Goal: Information Seeking & Learning: Learn about a topic

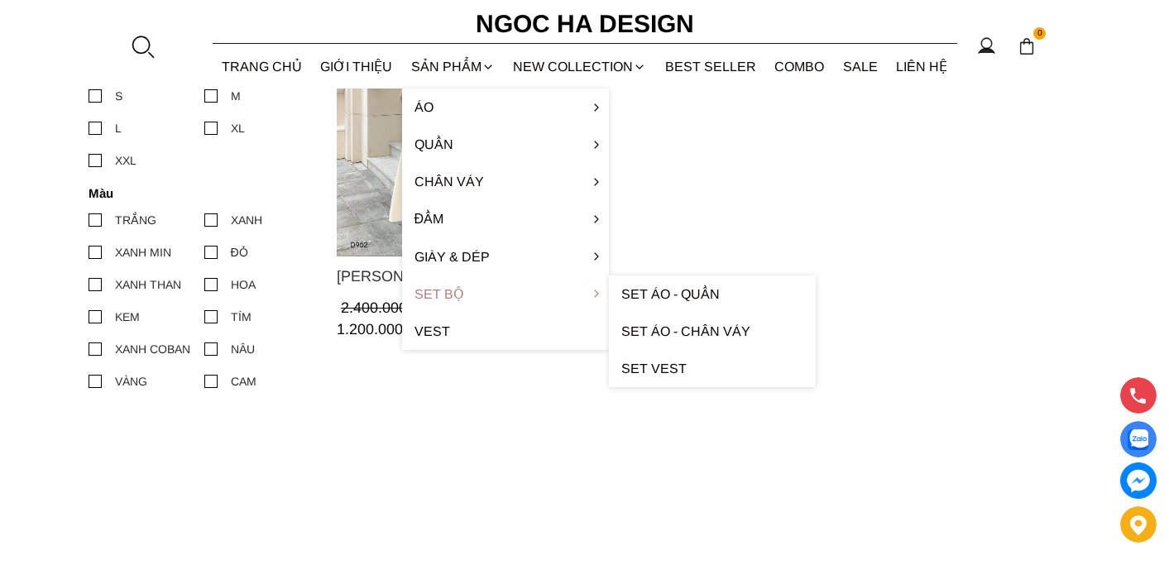
click at [461, 288] on link "Set Bộ" at bounding box center [505, 293] width 207 height 37
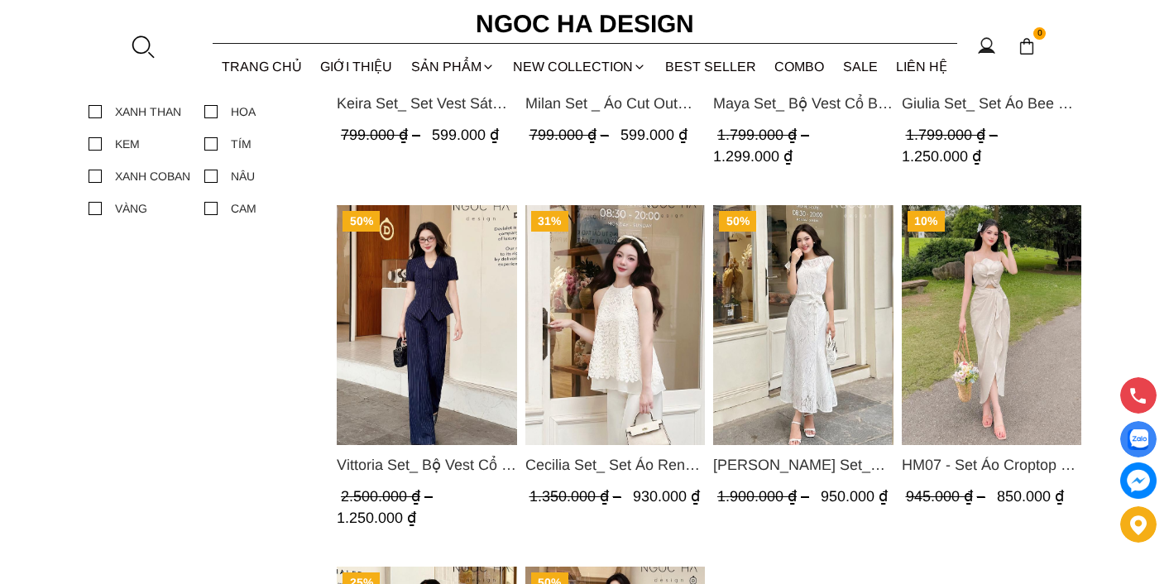
scroll to position [661, 0]
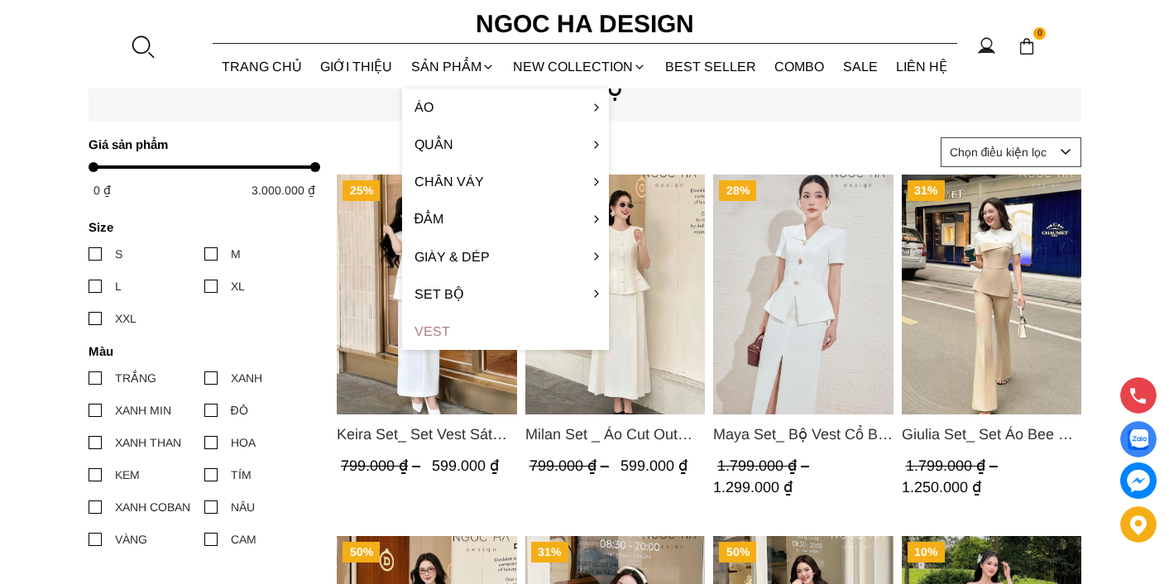
click at [435, 326] on link "Vest" at bounding box center [505, 331] width 207 height 37
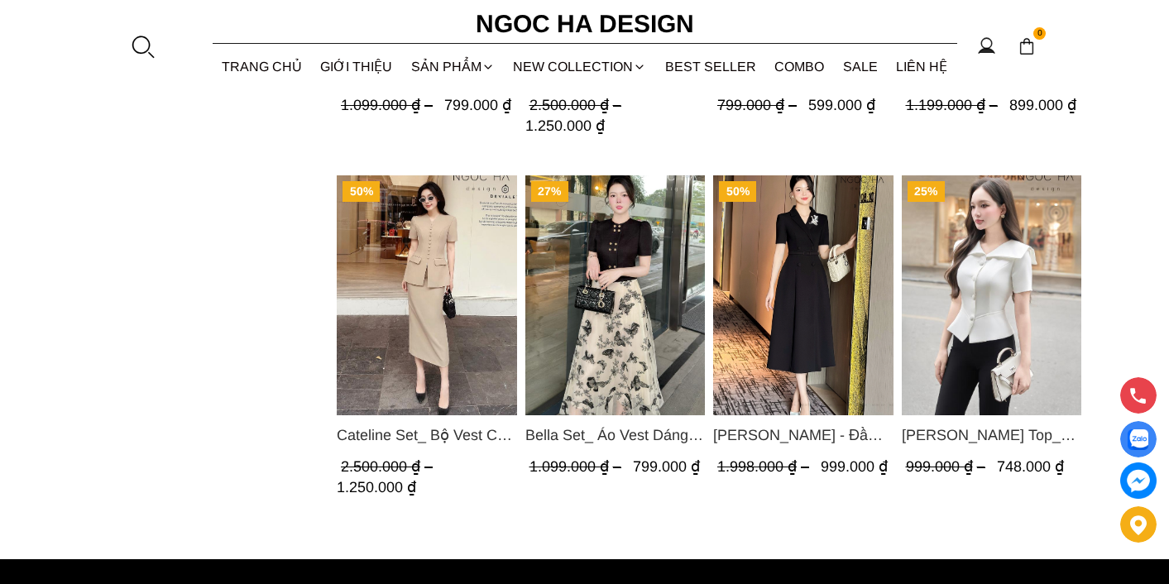
scroll to position [932, 0]
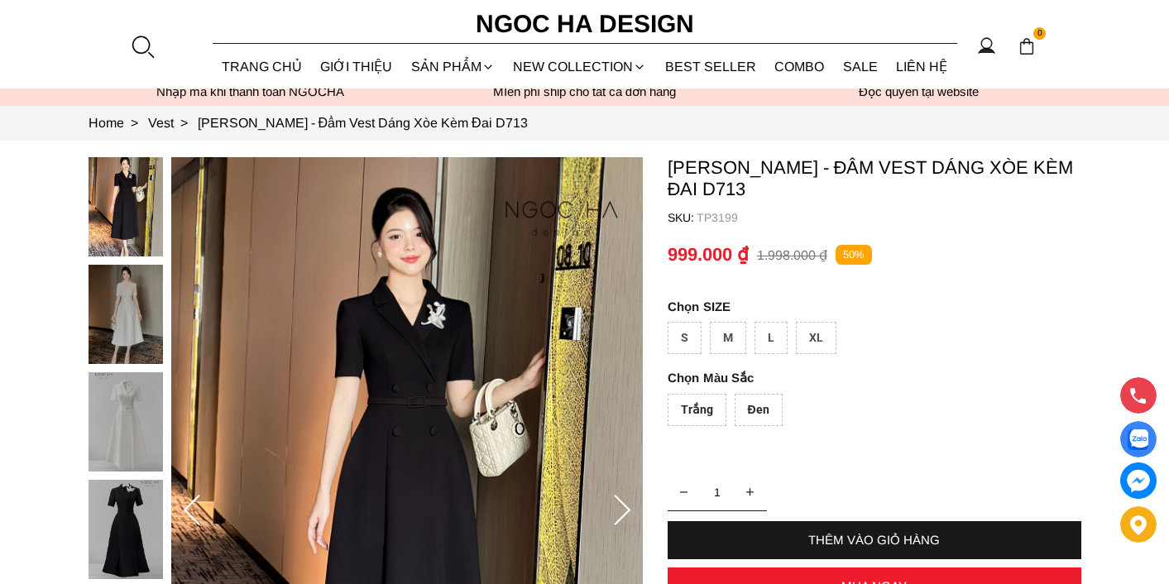
scroll to position [132, 0]
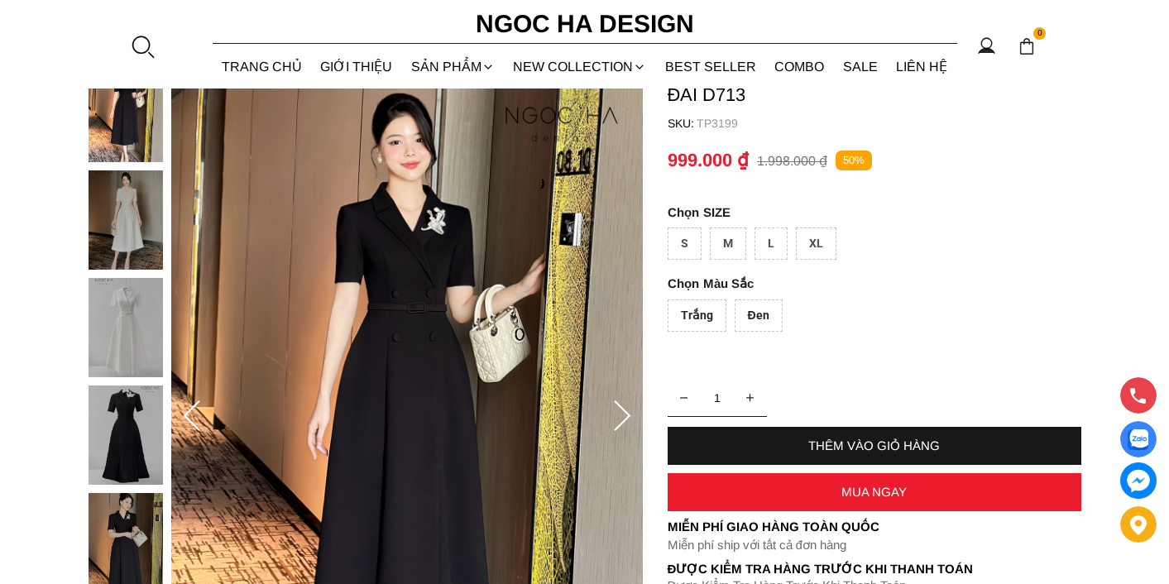
click at [157, 210] on img at bounding box center [125, 219] width 74 height 99
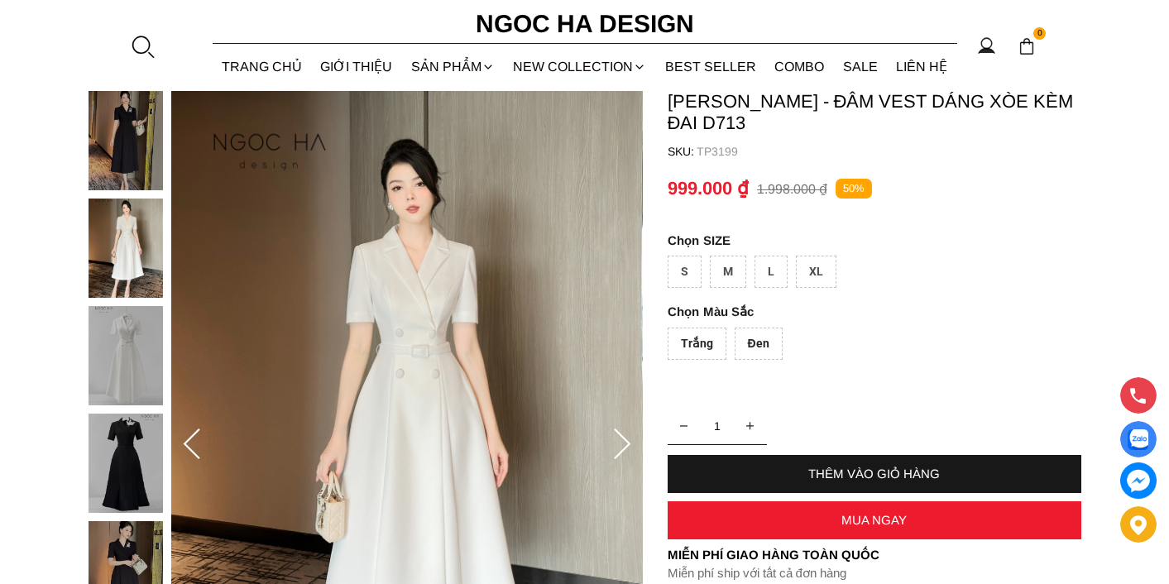
scroll to position [101, 0]
